Goal: Task Accomplishment & Management: Use online tool/utility

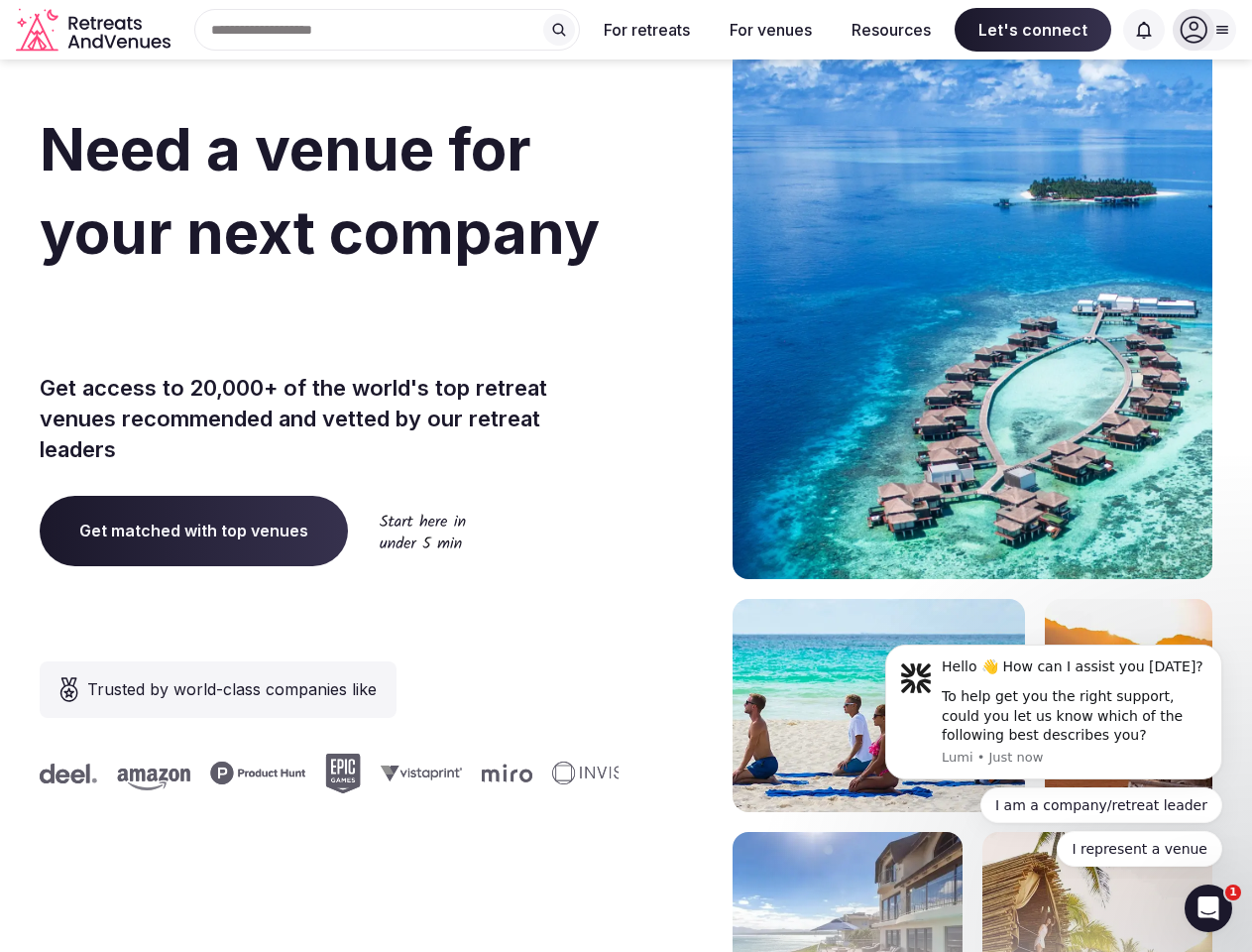
click at [626, 476] on div "Need a venue for your next company offsite? Get access to 20,000+ of the world'…" at bounding box center [626, 593] width 1173 height 1194
click at [388, 30] on div "Search Popular Destinations [GEOGRAPHIC_DATA], [GEOGRAPHIC_DATA] [GEOGRAPHIC_DA…" at bounding box center [379, 30] width 402 height 42
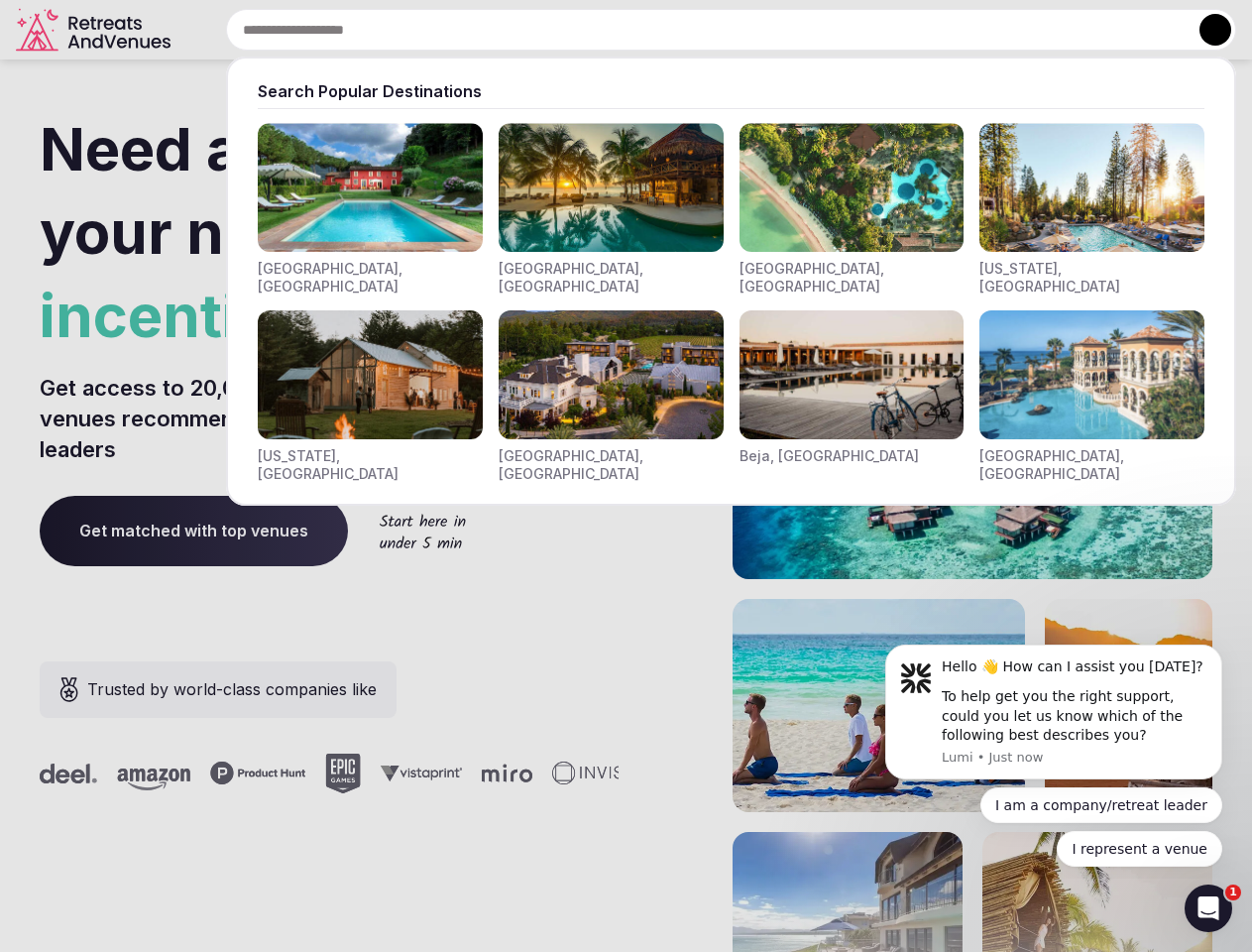
click at [559, 30] on input "text" at bounding box center [731, 30] width 1010 height 42
click at [647, 30] on input "text" at bounding box center [731, 30] width 1010 height 42
click at [771, 30] on input "text" at bounding box center [731, 30] width 1010 height 42
click at [891, 30] on input "text" at bounding box center [731, 30] width 1010 height 42
click at [1033, 30] on input "text" at bounding box center [731, 30] width 1010 height 42
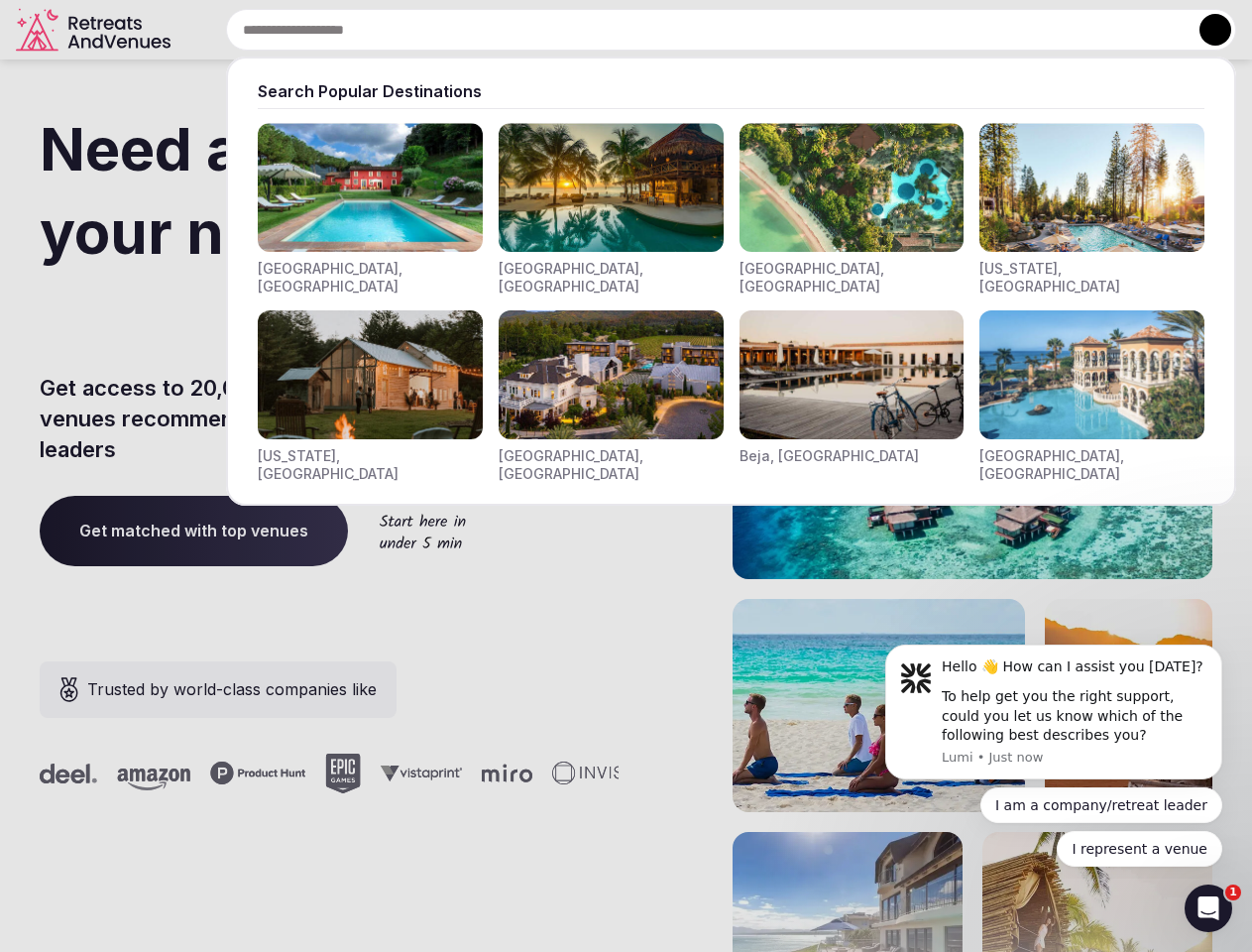
click at [1144, 30] on input "text" at bounding box center [731, 30] width 1010 height 42
click at [1204, 30] on button at bounding box center [1215, 30] width 32 height 32
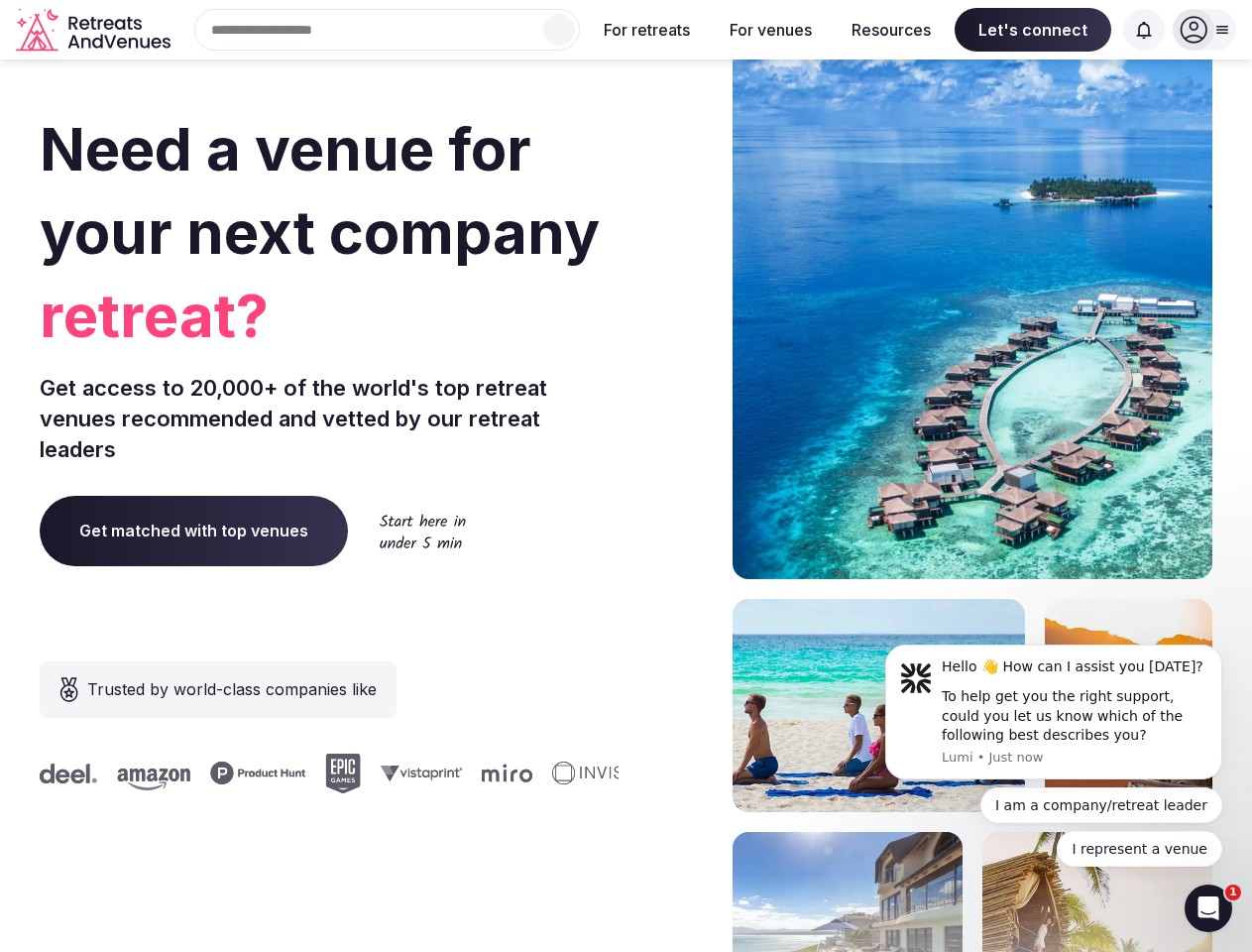
click at [1054, 712] on div "To help get you the right support, could you let us know which of the following…" at bounding box center [1075, 716] width 266 height 59
